Goal: Check status: Check status

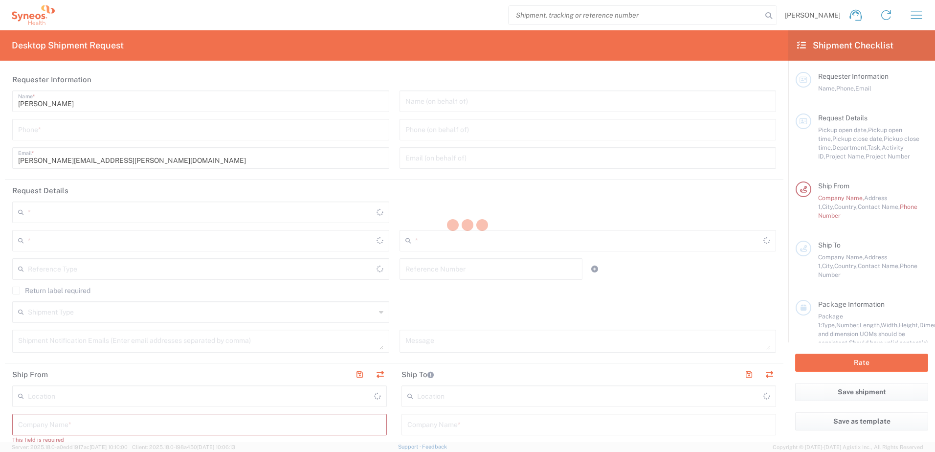
drag, startPoint x: 575, startPoint y: 200, endPoint x: 776, endPoint y: 37, distance: 259.2
click at [776, 37] on div at bounding box center [467, 226] width 935 height 452
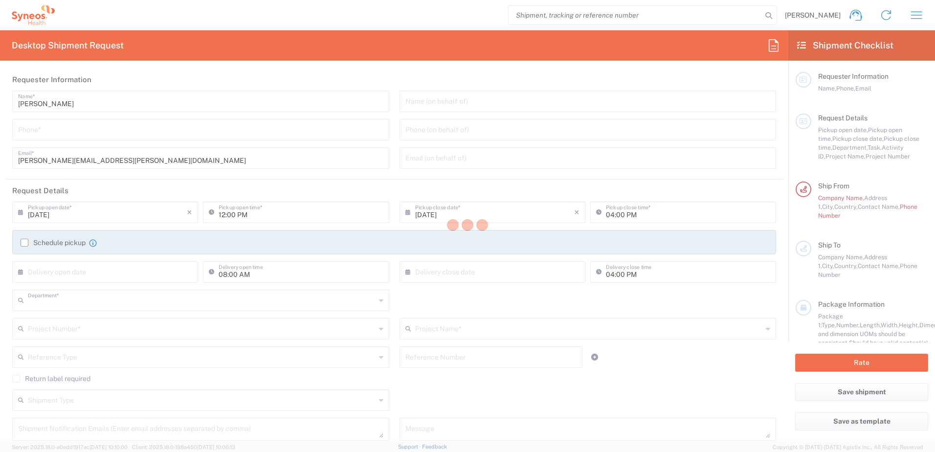
type input "3110"
type input "[GEOGRAPHIC_DATA]"
type input "Syneos Health Germany GMBH"
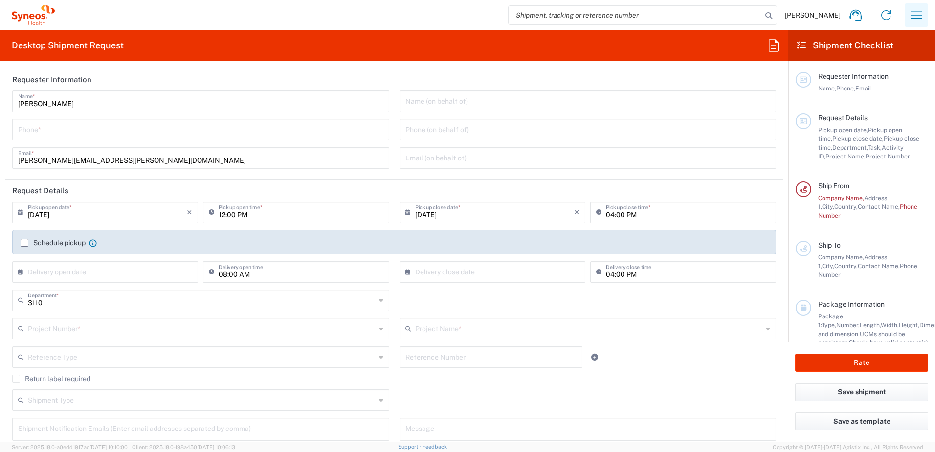
click at [907, 17] on button "button" at bounding box center [915, 14] width 23 height 23
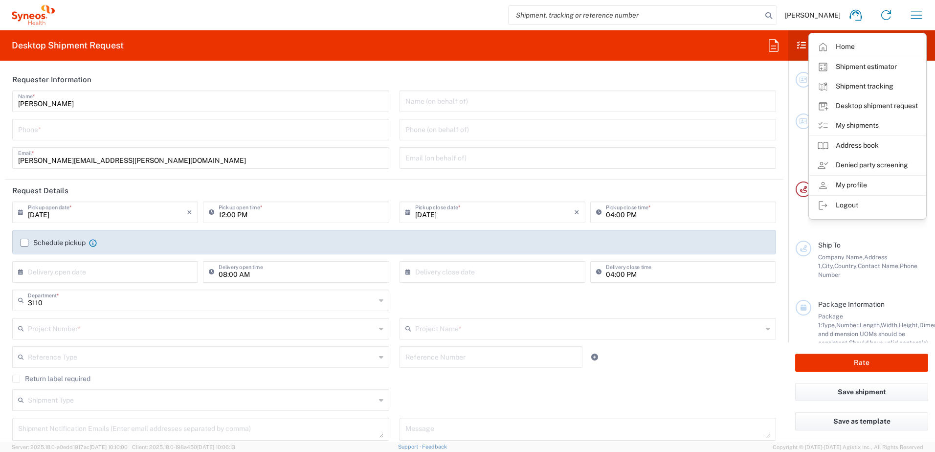
drag, startPoint x: 868, startPoint y: 85, endPoint x: 653, endPoint y: 153, distance: 226.0
click at [868, 85] on link "Shipment tracking" at bounding box center [867, 87] width 116 height 20
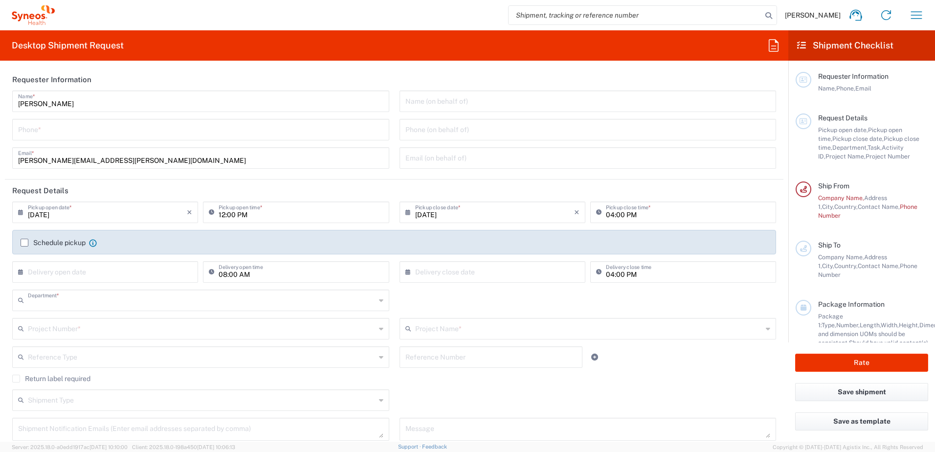
type input "3110"
click at [910, 12] on icon "button" at bounding box center [916, 15] width 16 height 16
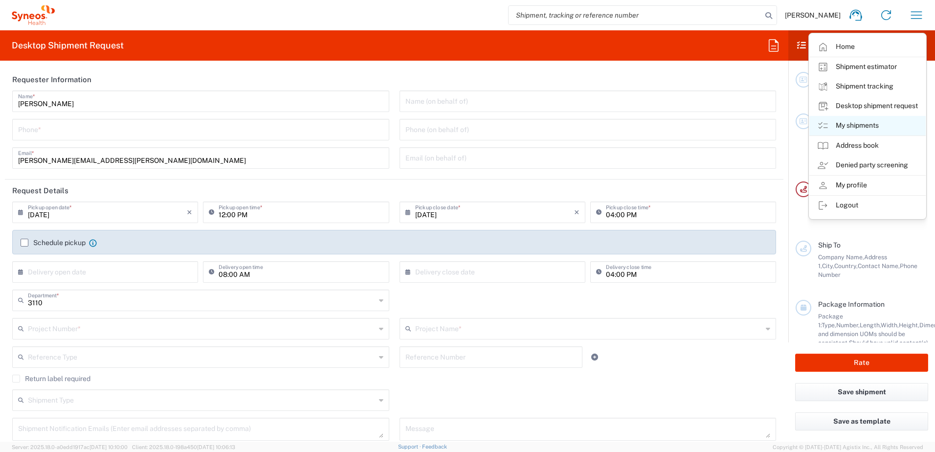
click at [866, 126] on link "My shipments" at bounding box center [867, 126] width 116 height 20
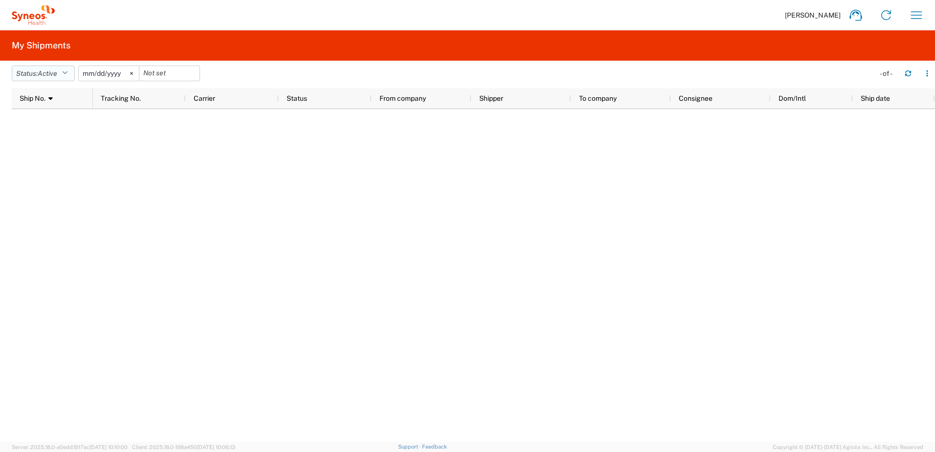
click at [65, 74] on icon "button" at bounding box center [64, 73] width 5 height 7
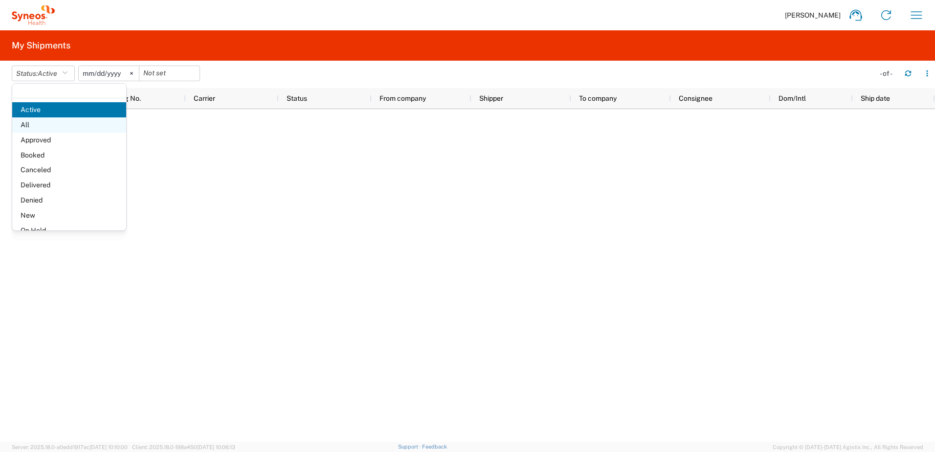
click at [35, 122] on span "All" at bounding box center [69, 124] width 114 height 15
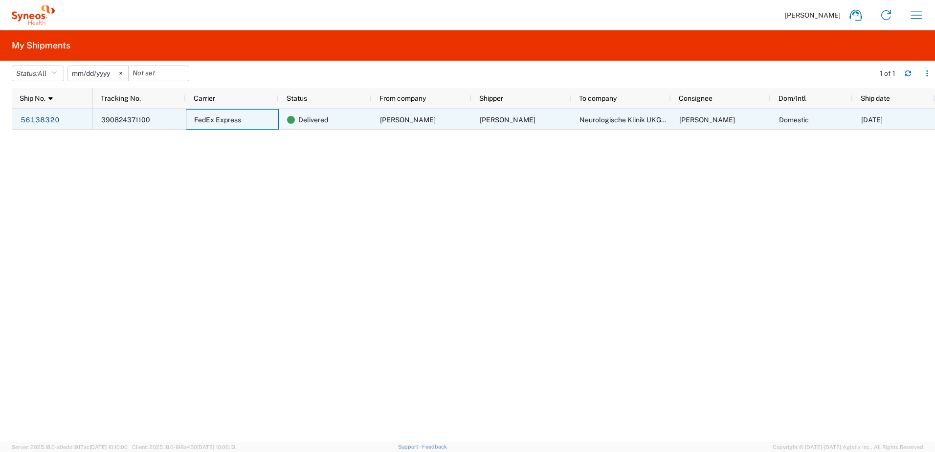
click at [211, 119] on span "FedEx Express" at bounding box center [217, 120] width 47 height 8
click at [43, 120] on link "56138320" at bounding box center [40, 120] width 40 height 16
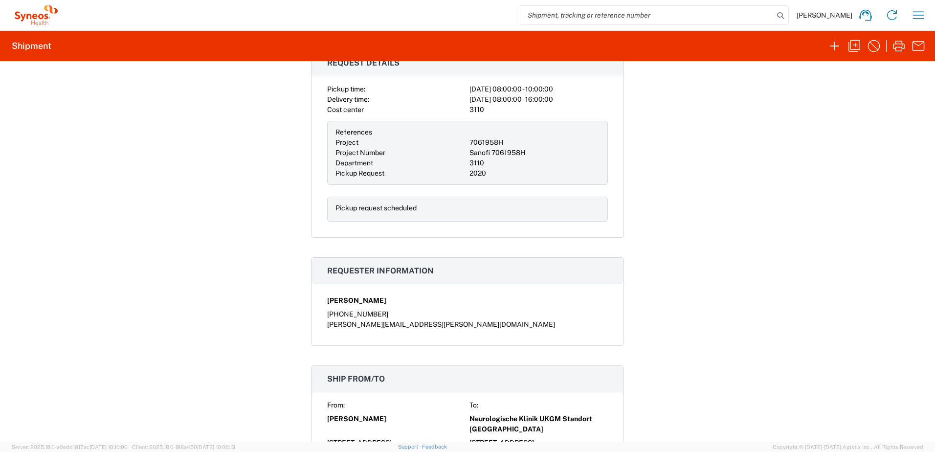
scroll to position [293, 0]
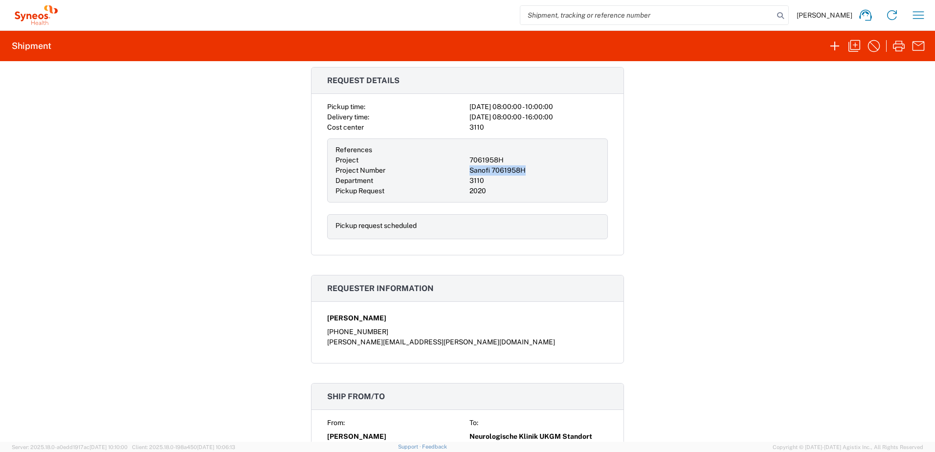
drag, startPoint x: 466, startPoint y: 169, endPoint x: 521, endPoint y: 168, distance: 55.3
click at [521, 168] on div "Sanofi 7061958H" at bounding box center [534, 170] width 130 height 10
click at [521, 216] on div "Pickup request scheduled" at bounding box center [467, 226] width 281 height 25
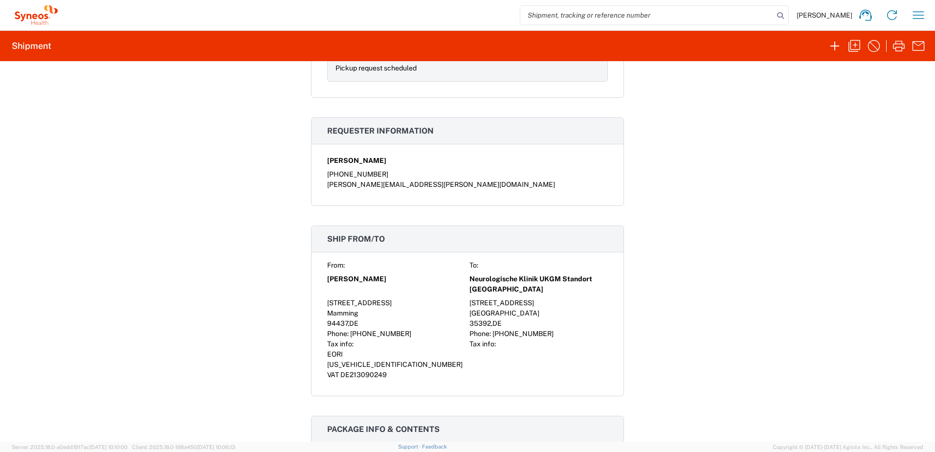
scroll to position [244, 0]
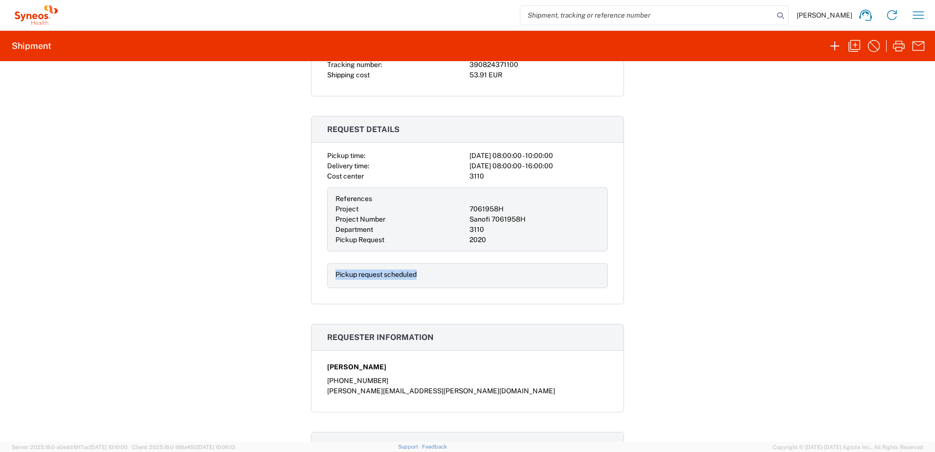
drag, startPoint x: 363, startPoint y: 272, endPoint x: 454, endPoint y: 271, distance: 90.9
click at [444, 271] on div "Pickup request scheduled" at bounding box center [467, 275] width 281 height 25
click at [477, 272] on div at bounding box center [534, 274] width 130 height 10
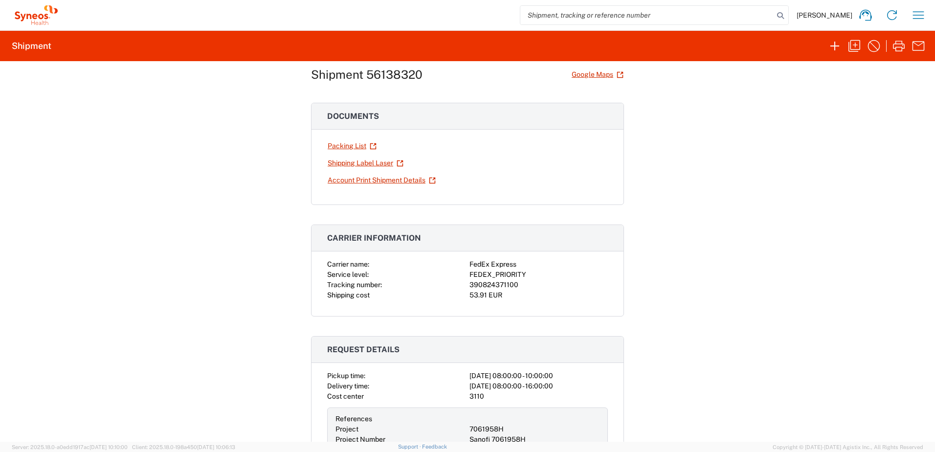
scroll to position [49, 0]
